Goal: Task Accomplishment & Management: Use online tool/utility

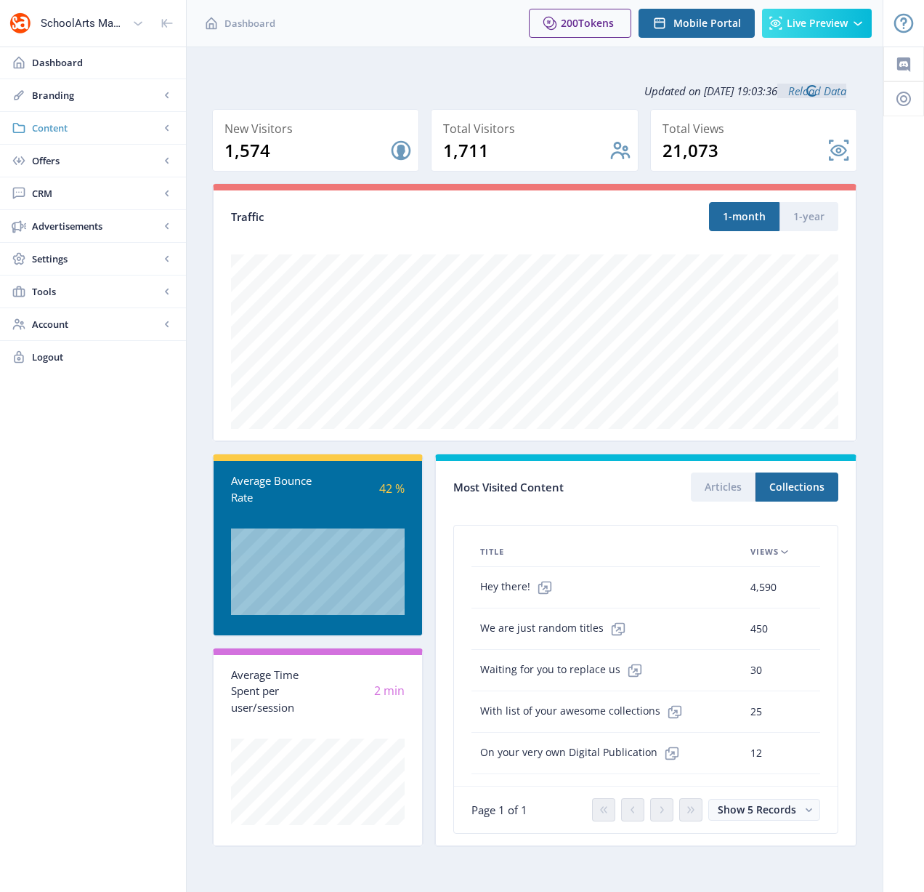
click at [48, 121] on span "Content" at bounding box center [96, 128] width 128 height 15
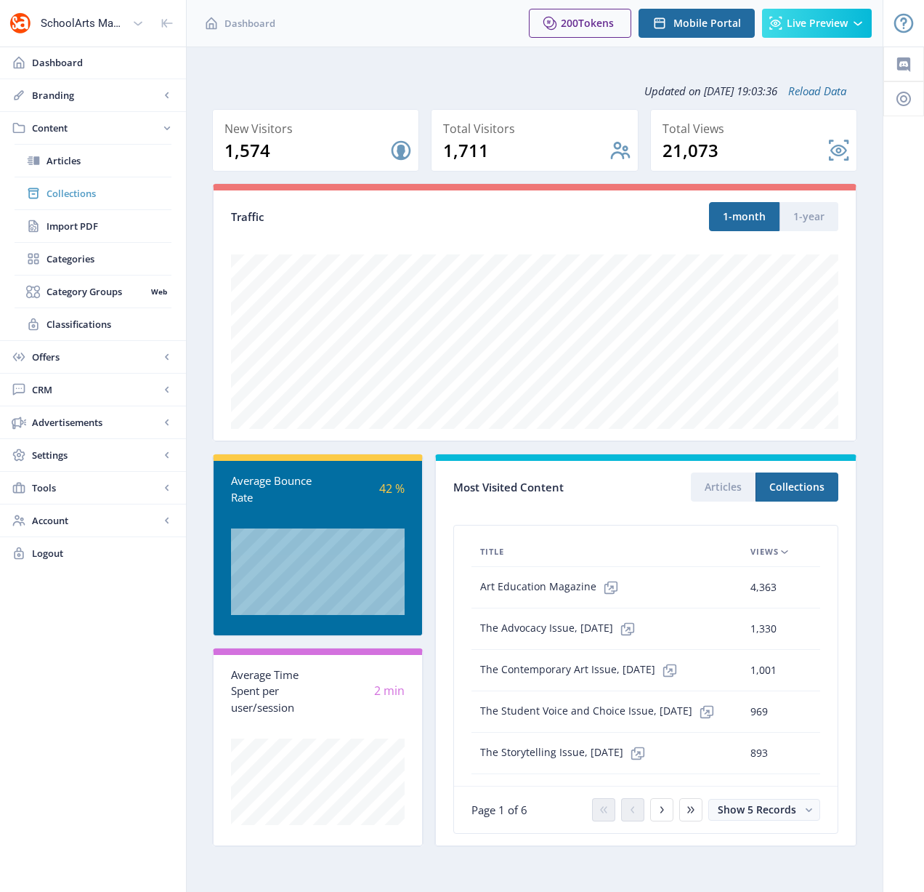
click at [75, 202] on link "Collections" at bounding box center [93, 193] width 157 height 32
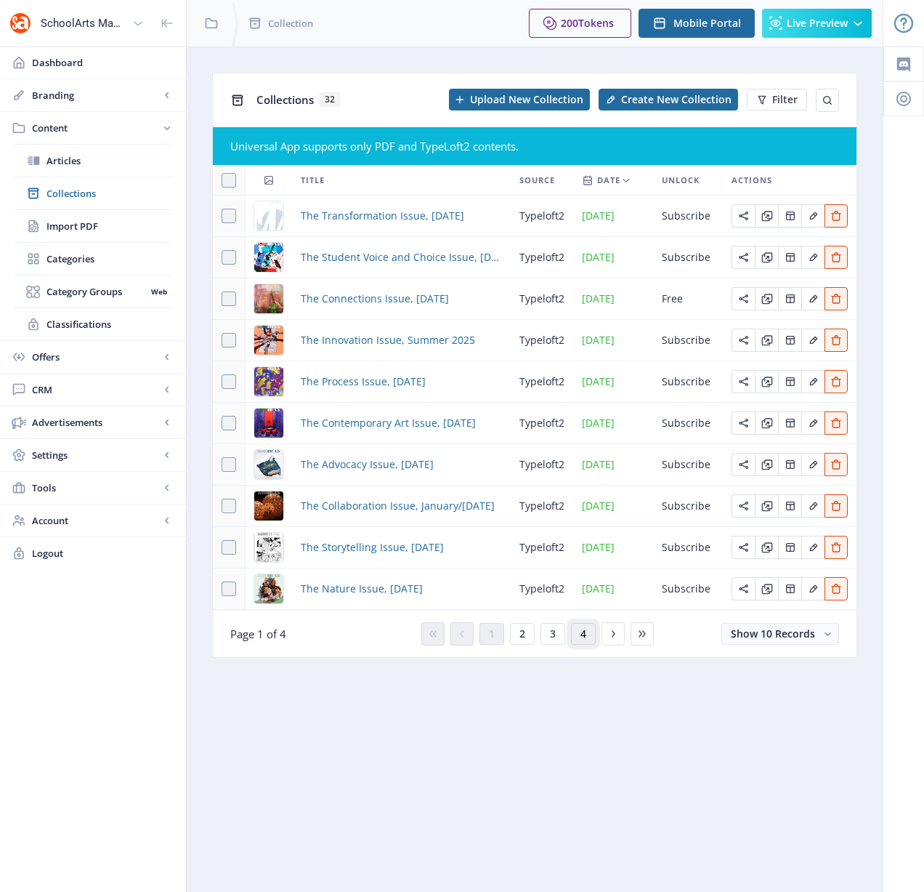
drag, startPoint x: 584, startPoint y: 637, endPoint x: 570, endPoint y: 613, distance: 27.0
click at [584, 635] on span "4" at bounding box center [584, 634] width 6 height 12
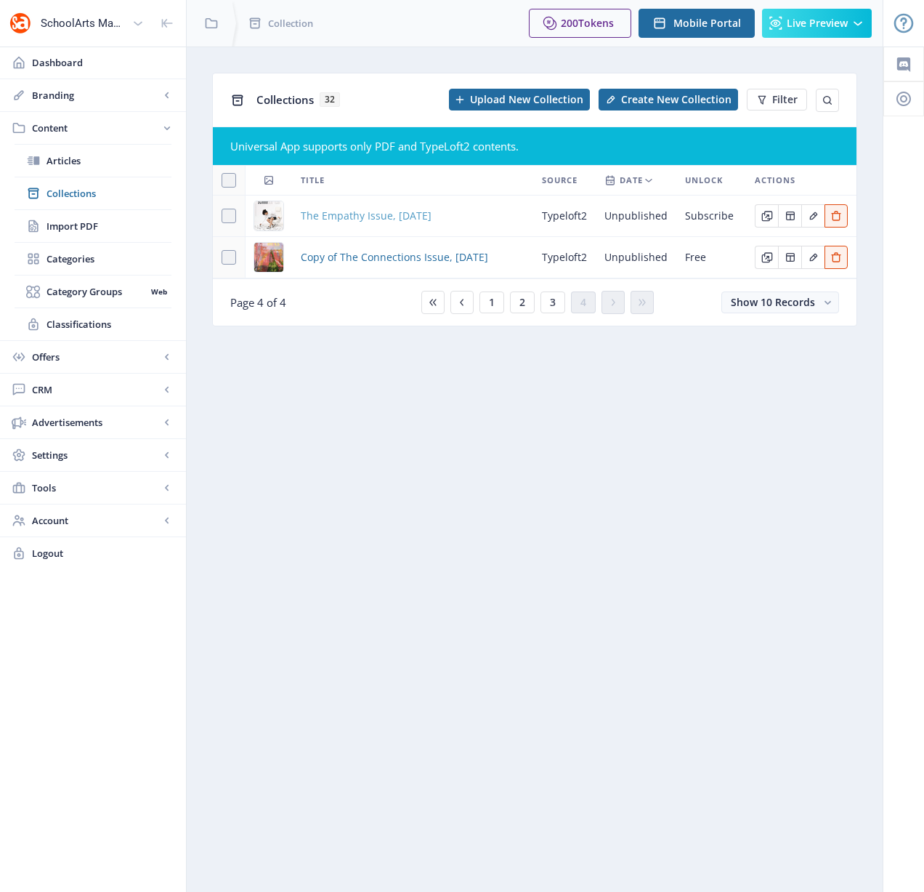
click at [338, 211] on span "The Empathy Issue, [DATE]" at bounding box center [366, 215] width 131 height 17
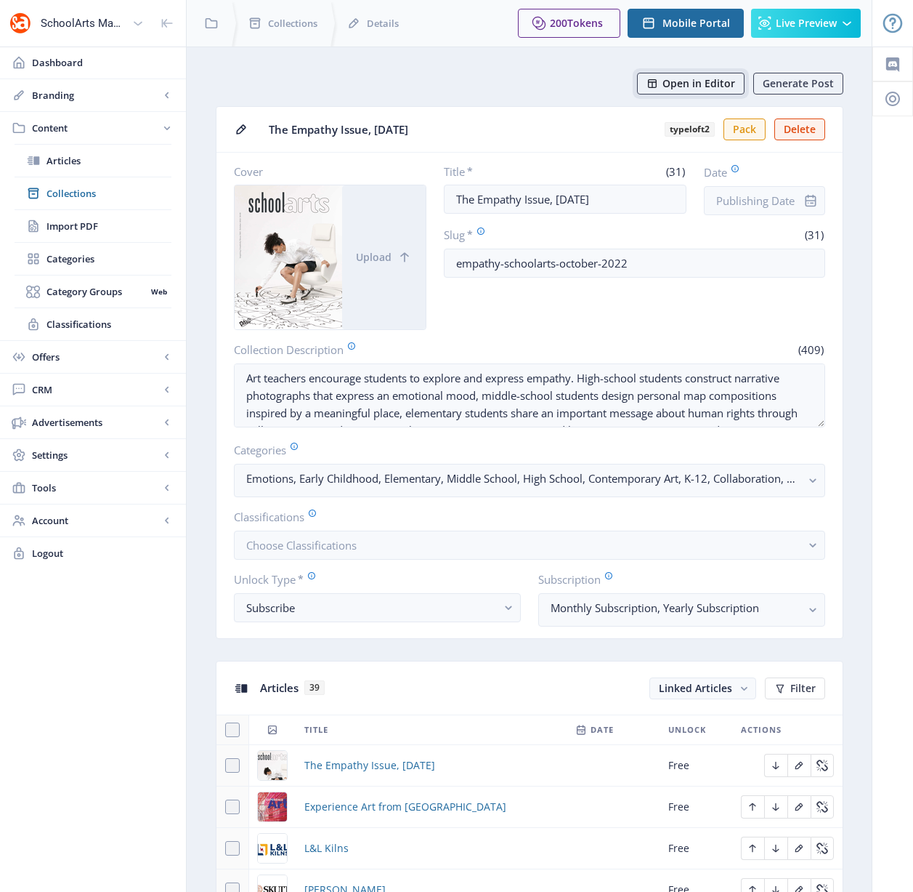
click at [706, 81] on span "Open in Editor" at bounding box center [699, 84] width 73 height 12
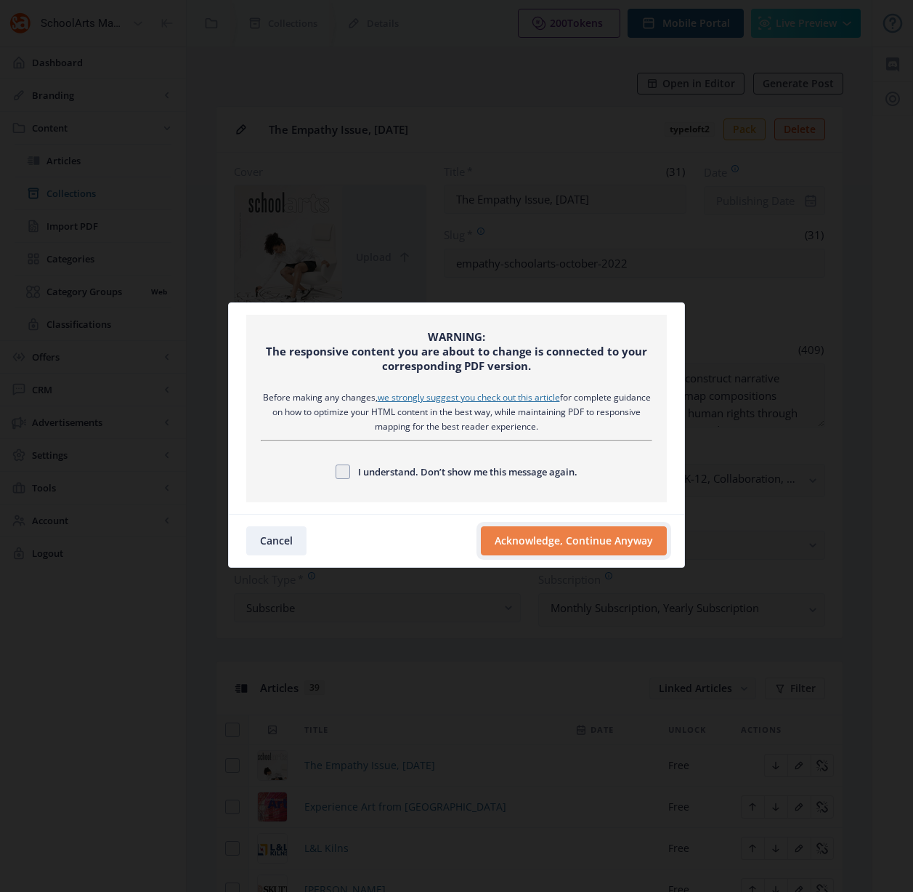
click at [650, 539] on button "Acknowledge, Continue Anyway" at bounding box center [574, 540] width 186 height 29
